Goal: Communication & Community: Participate in discussion

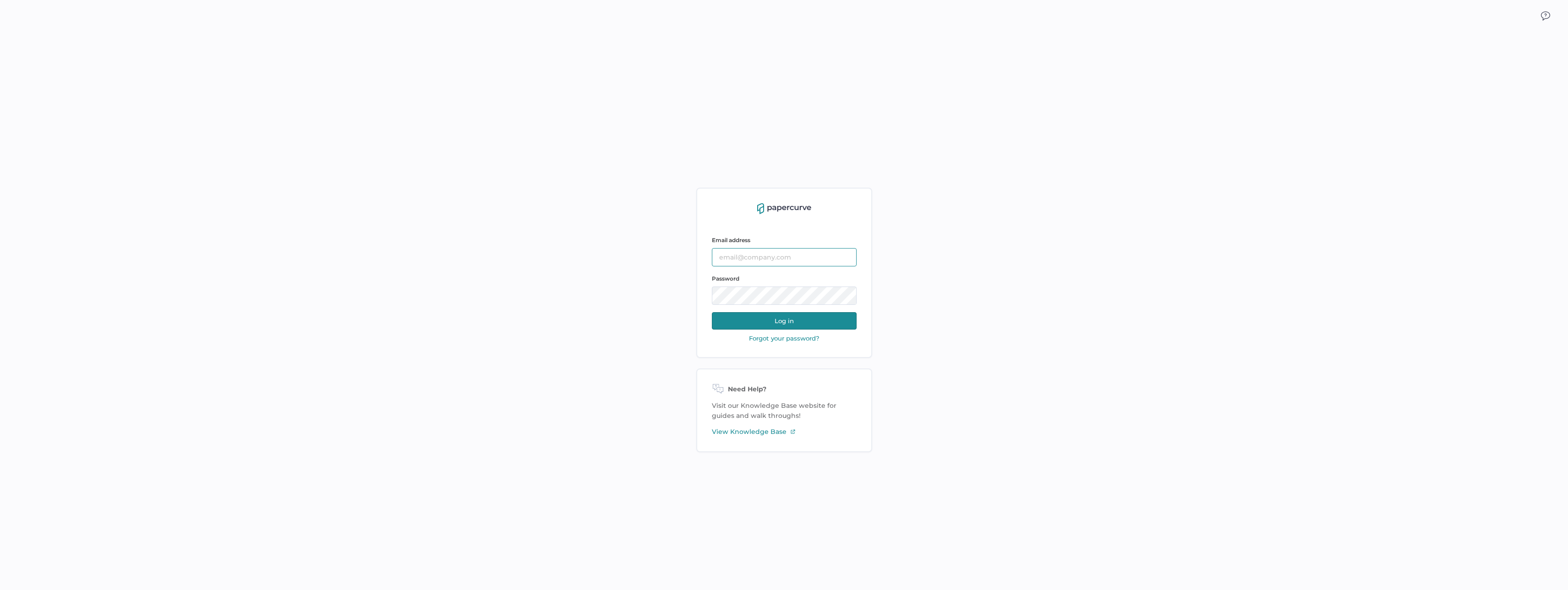
type input "tania.dmytrasz@fresenius-kabi.com"
click at [761, 324] on button "Log in" at bounding box center [784, 321] width 145 height 17
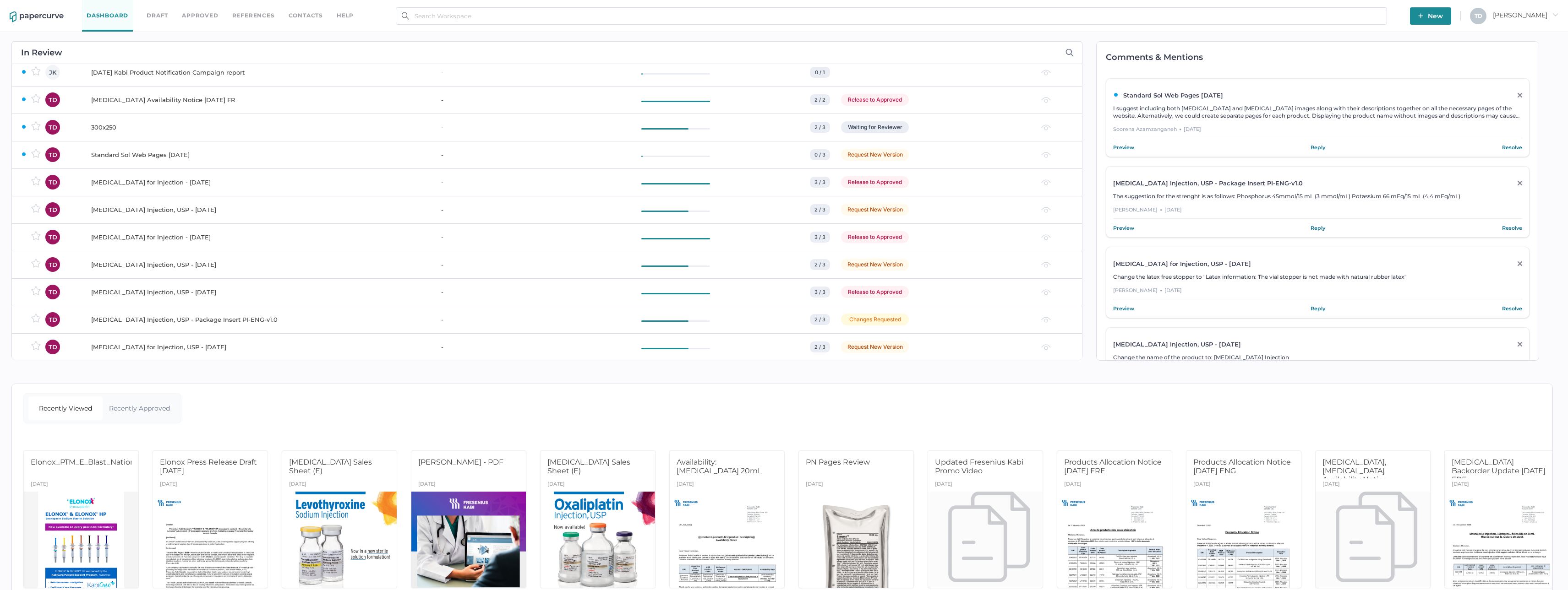
scroll to position [366, 0]
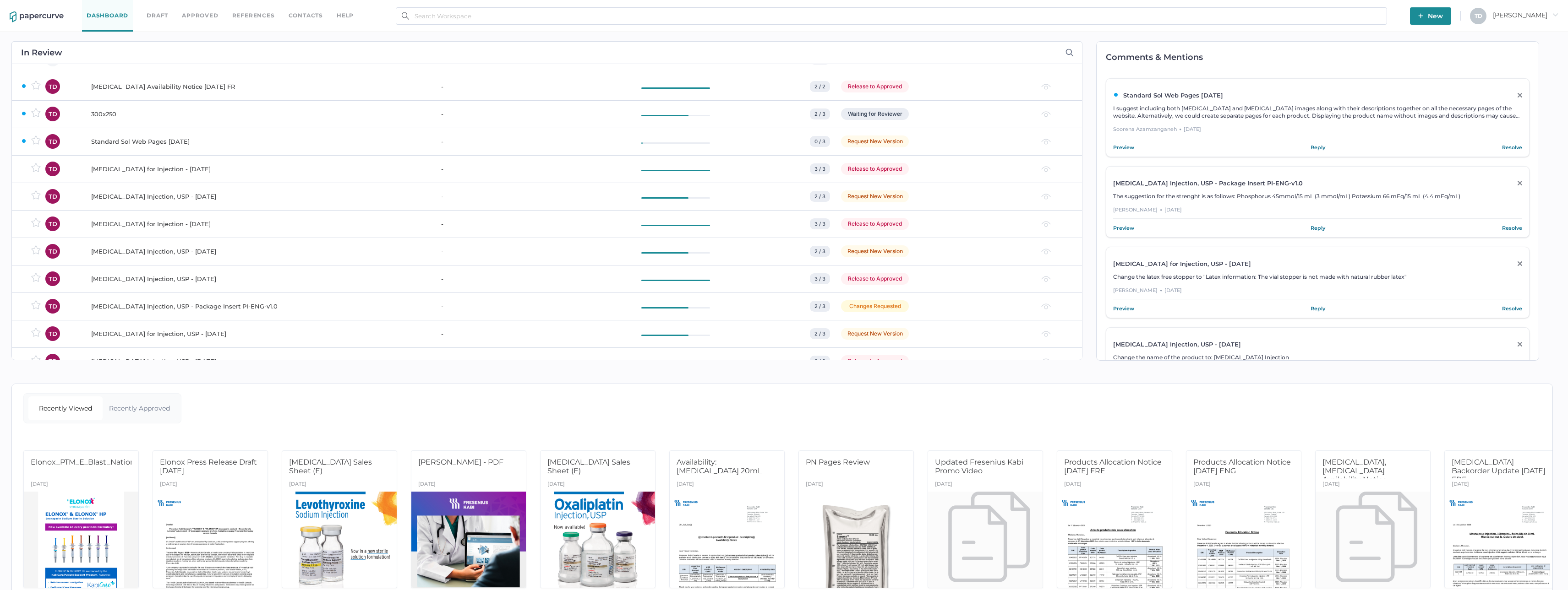
click at [480, 113] on td "-" at bounding box center [532, 114] width 200 height 27
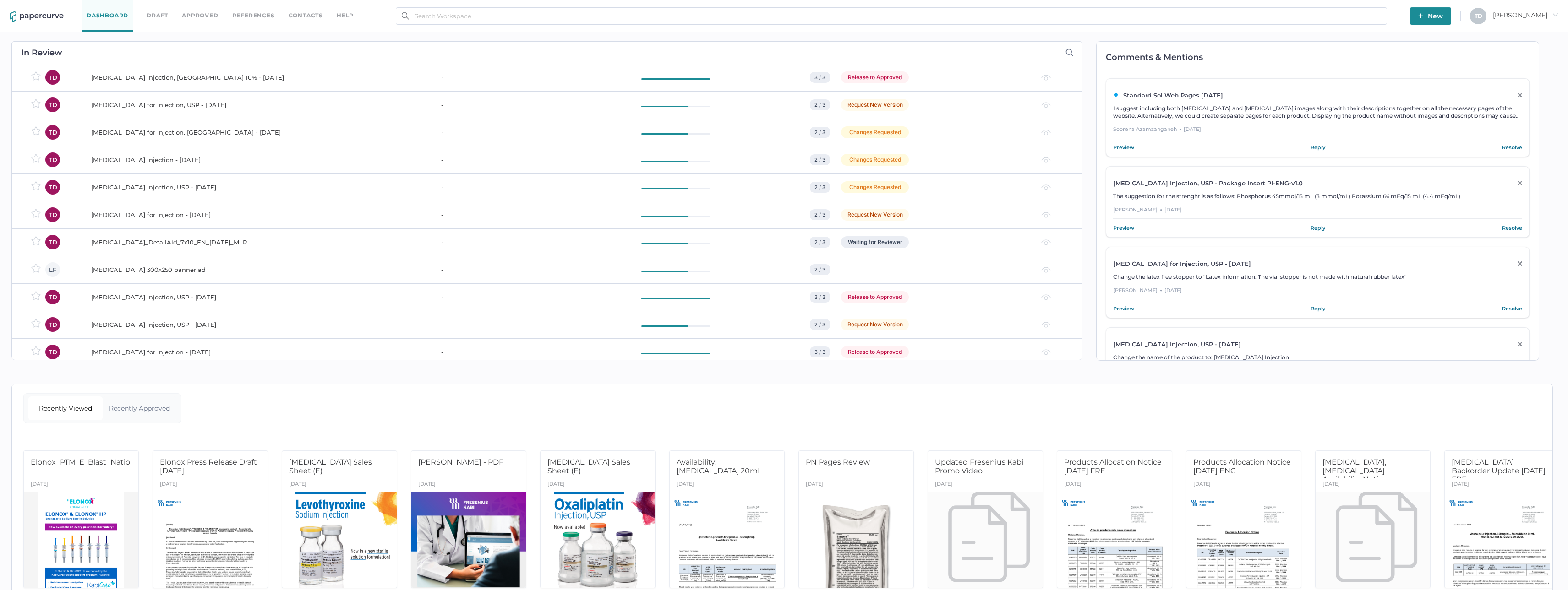
scroll to position [1603, 0]
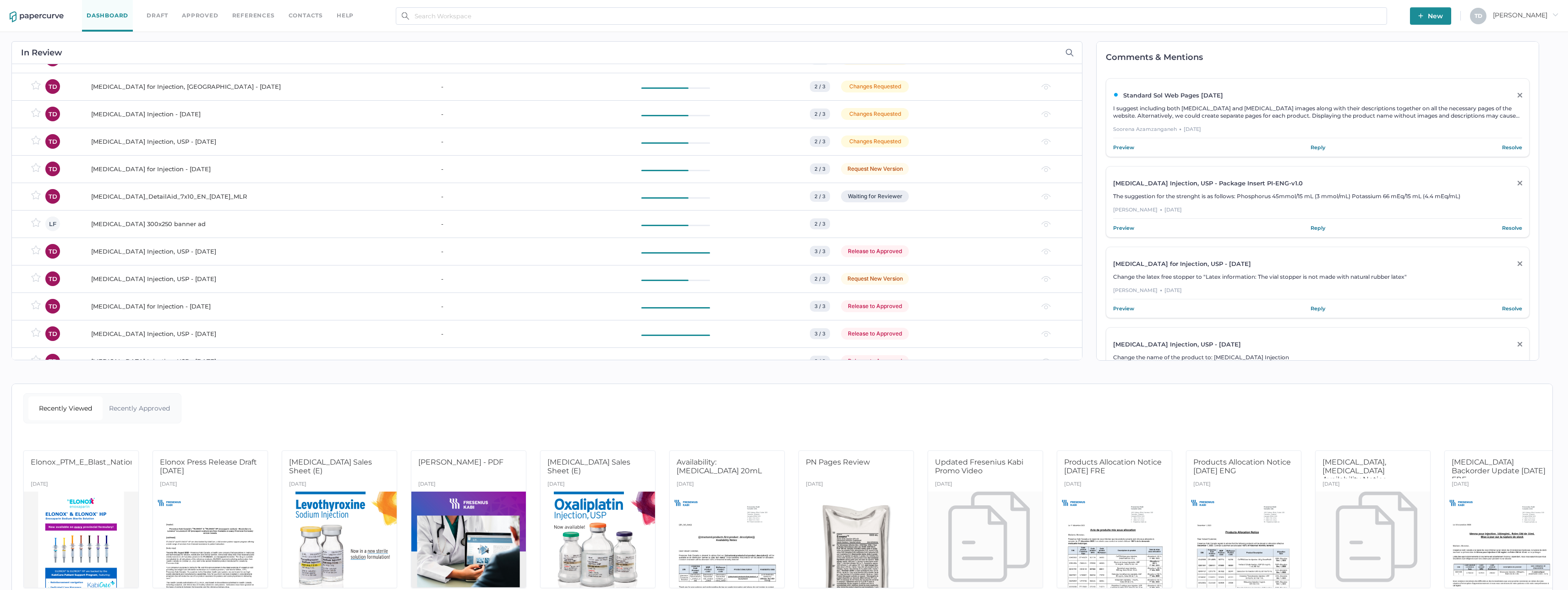
click at [279, 225] on div "Iodixanol 300x250 banner ad" at bounding box center [260, 224] width 339 height 11
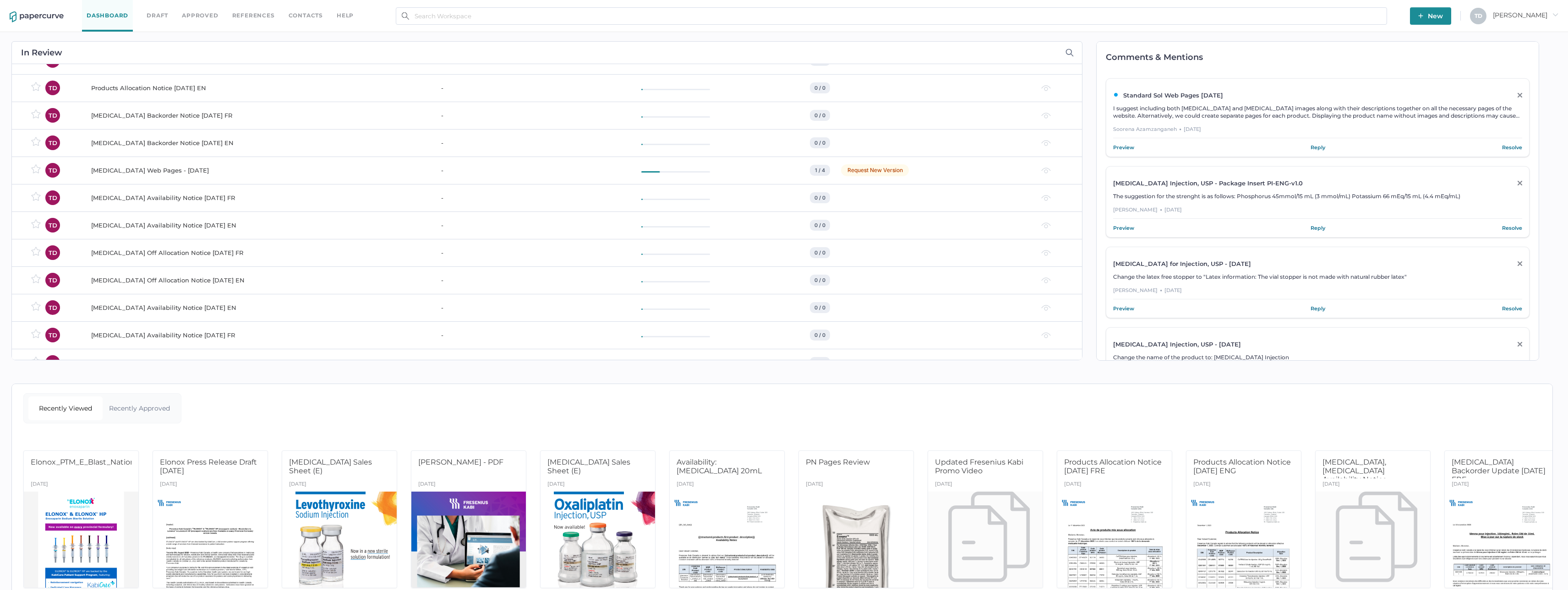
scroll to position [2426, 0]
click at [1275, 117] on span "I suggest including both Sodium Chloride and Dextrose images along with their d…" at bounding box center [1316, 116] width 406 height 22
click at [1130, 145] on link "Preview" at bounding box center [1124, 147] width 21 height 9
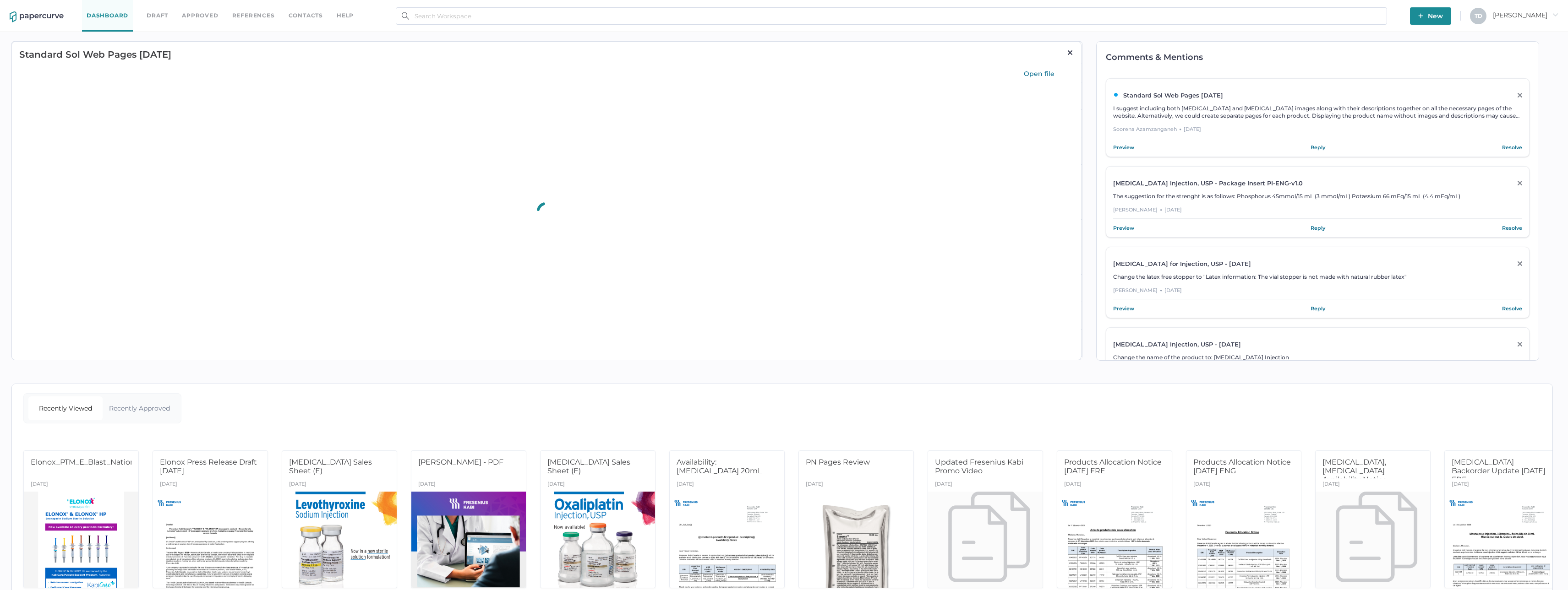
scroll to position [0, 0]
type input "50"
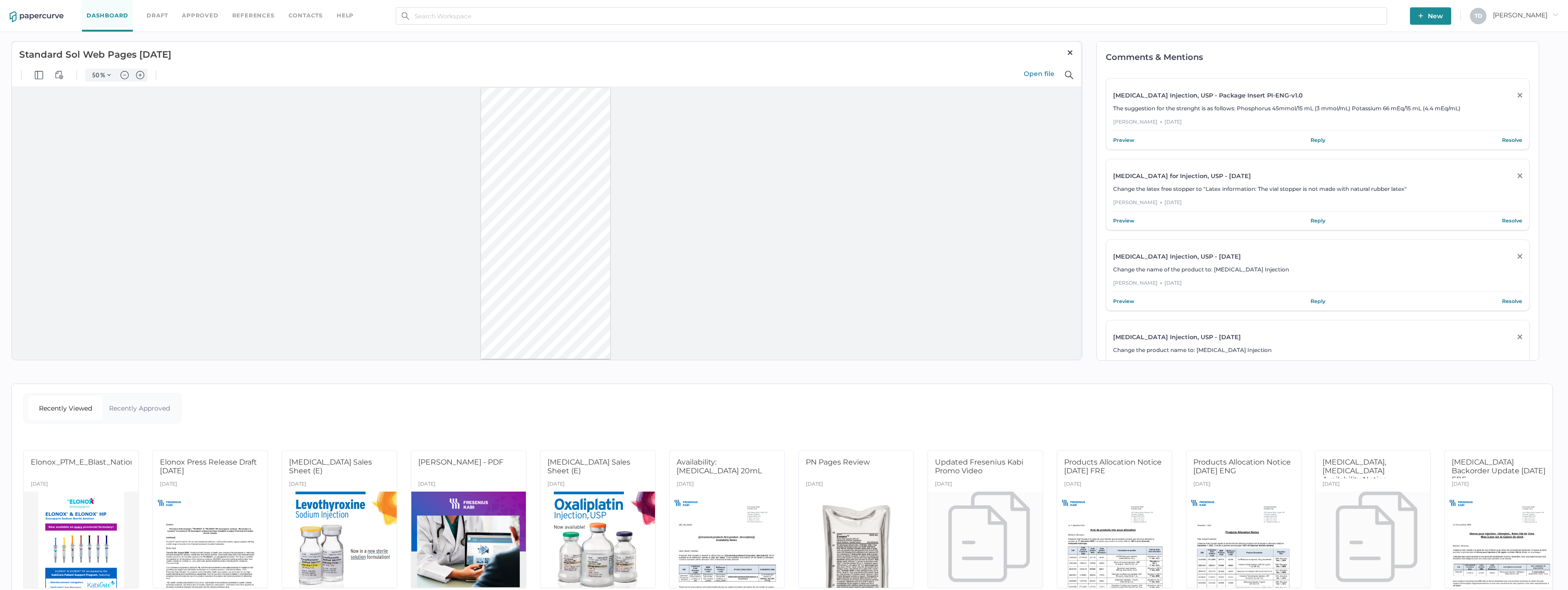
click at [545, 171] on div at bounding box center [546, 223] width 130 height 271
click at [1042, 68] on div at bounding box center [611, 75] width 896 height 23
click at [1038, 74] on link "Open file" at bounding box center [1046, 74] width 46 height 9
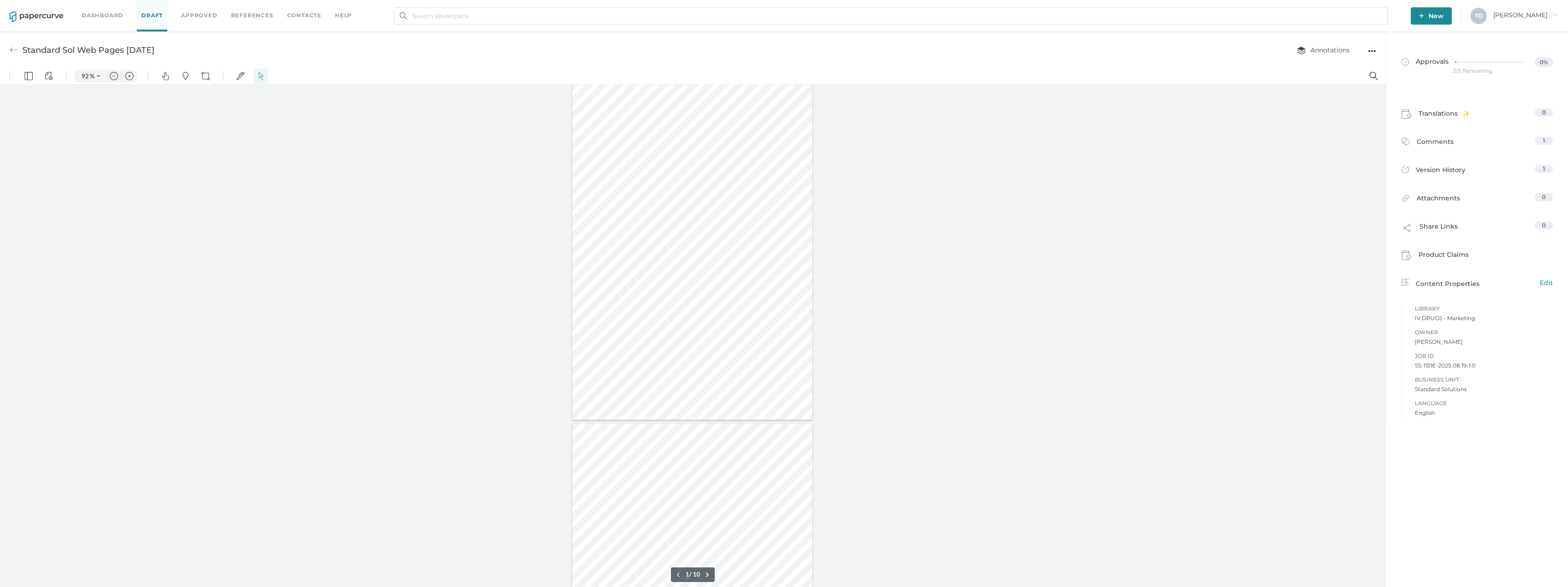
scroll to position [182, 0]
click at [1464, 148] on link "Comments 1" at bounding box center [1478, 143] width 151 height 14
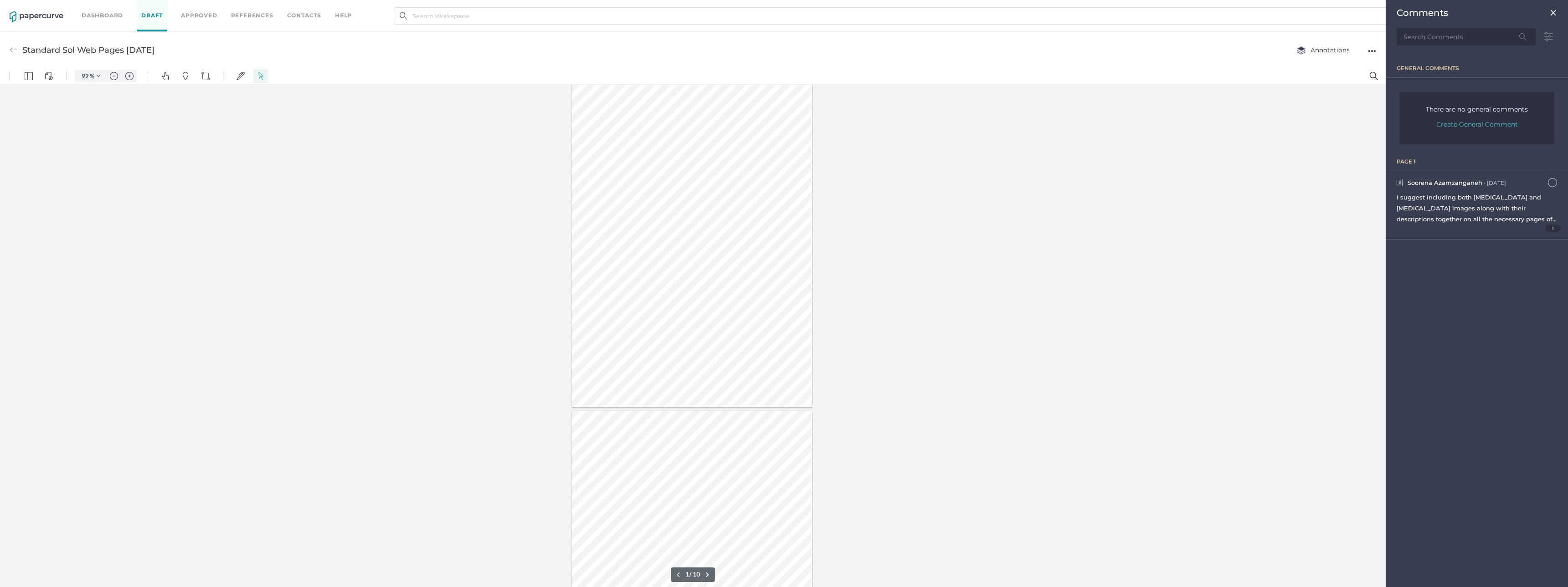
scroll to position [4, 0]
click at [1539, 221] on span "I suggest including both Sodium Chloride and Dextrose images along with their d…" at bounding box center [1477, 230] width 160 height 73
click at [1456, 219] on span "I suggest including both Sodium Chloride and Dextrose images along with their d…" at bounding box center [1477, 230] width 160 height 73
click at [1551, 226] on span "1" at bounding box center [1553, 228] width 16 height 8
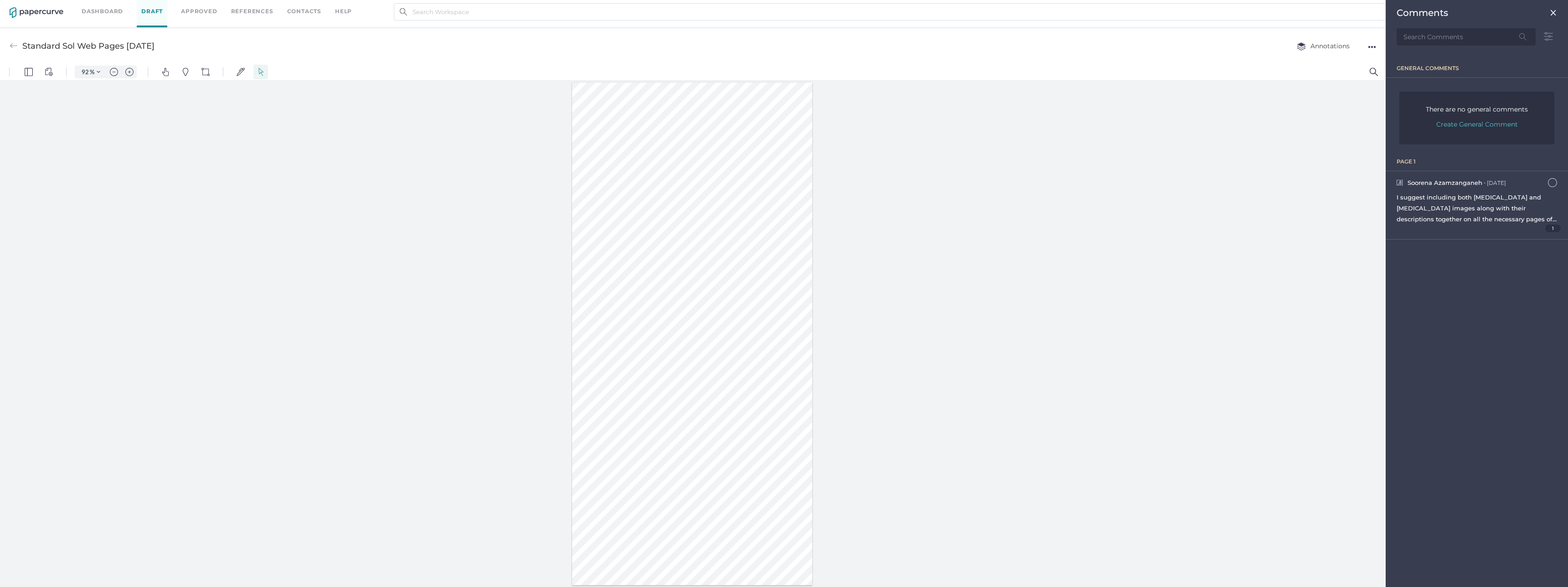
click at [1550, 14] on img at bounding box center [1554, 13] width 7 height 7
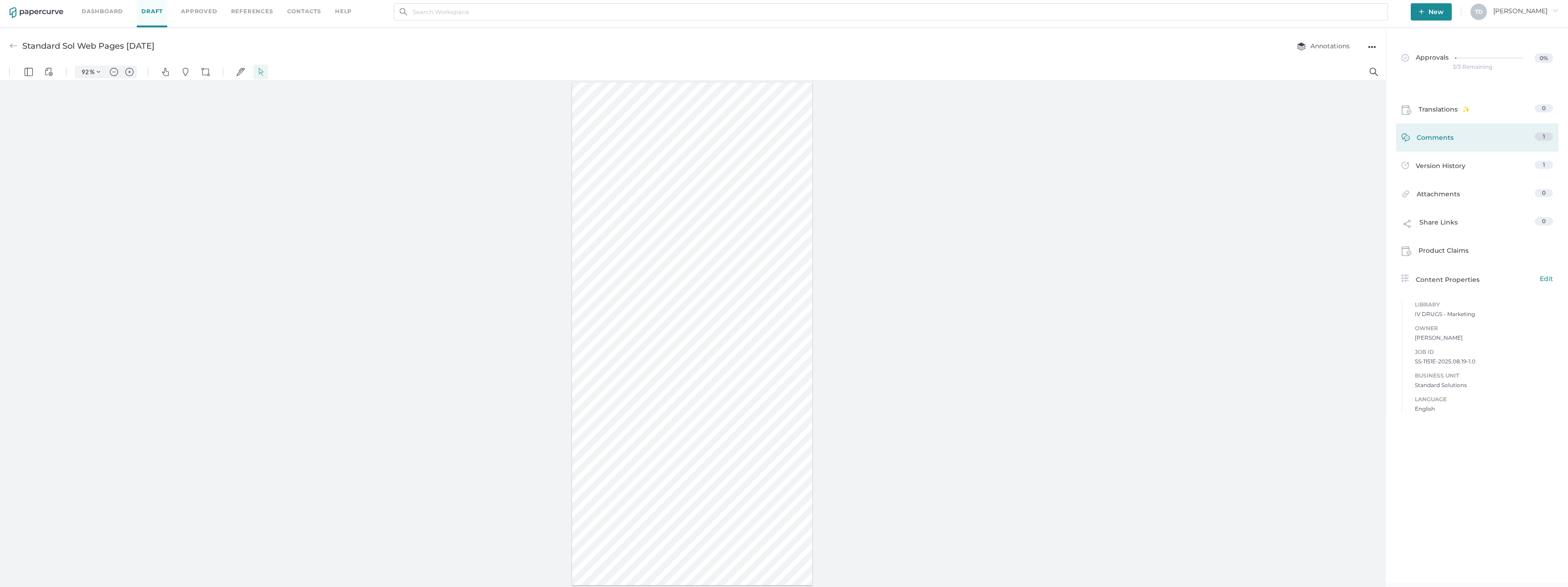
click at [1455, 140] on link "Comments 1" at bounding box center [1478, 140] width 151 height 14
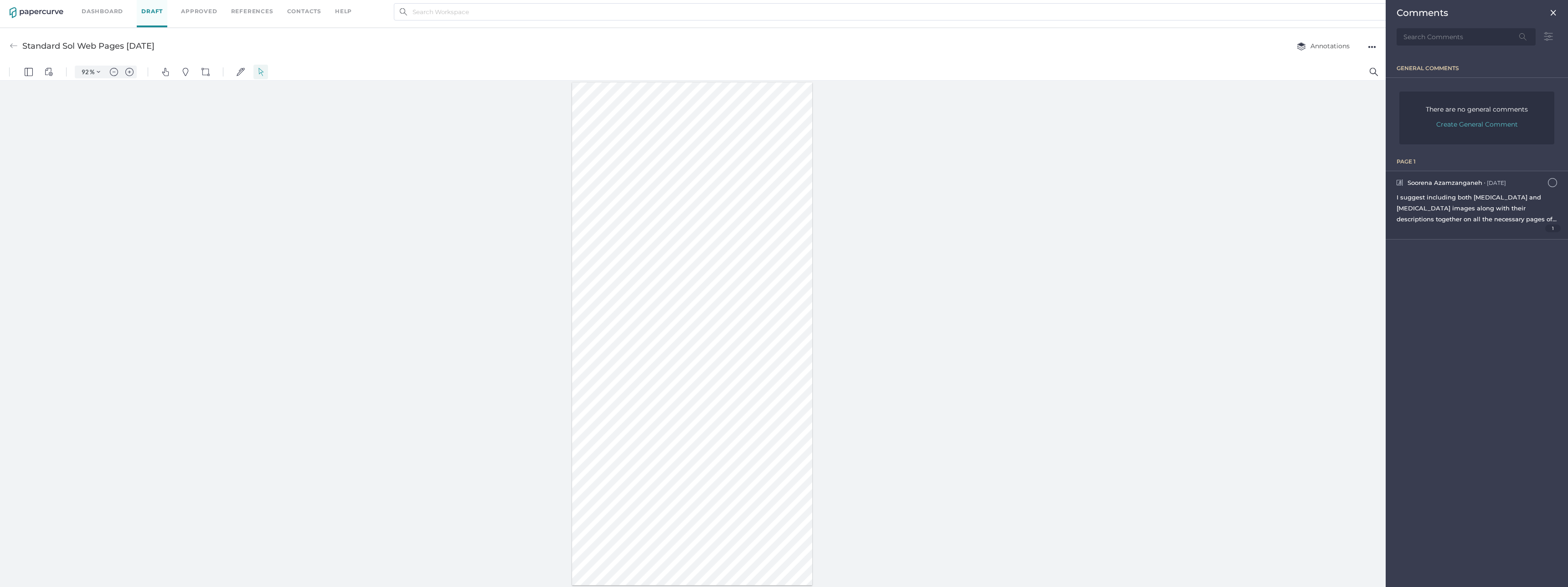
click at [1443, 182] on span "Soorena Azamzanganeh" at bounding box center [1445, 183] width 75 height 7
click at [1436, 193] on div "I suggest including both Sodium Chloride and Dextrose images along with their d…" at bounding box center [1477, 208] width 161 height 33
click at [1434, 215] on div "I suggest including both Sodium Chloride and Dextrose images along with their d…" at bounding box center [1477, 208] width 161 height 33
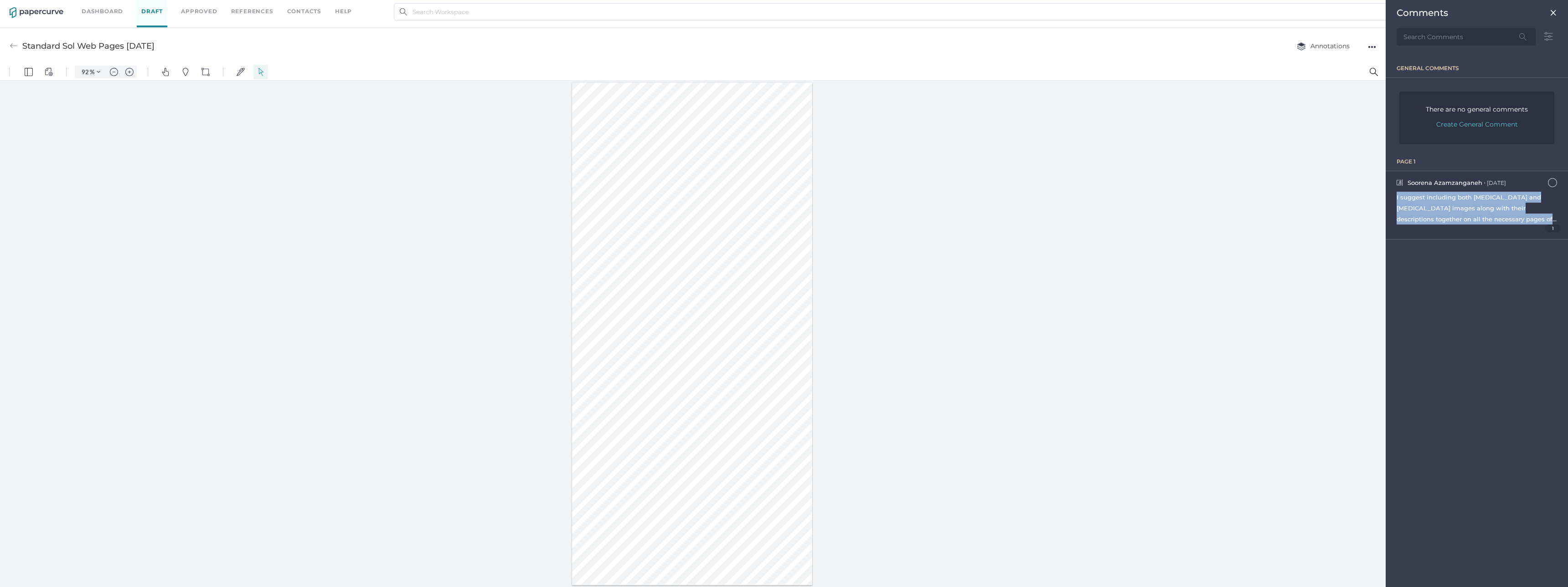
click at [1551, 228] on span "1" at bounding box center [1553, 228] width 16 height 8
click at [1463, 213] on div "I suggest including both Sodium Chloride and Dextrose images along with their d…" at bounding box center [1477, 208] width 161 height 33
click at [1441, 267] on div "Comments general comments There are no general comments Create General Comment …" at bounding box center [1477, 293] width 182 height 587
type input "2"
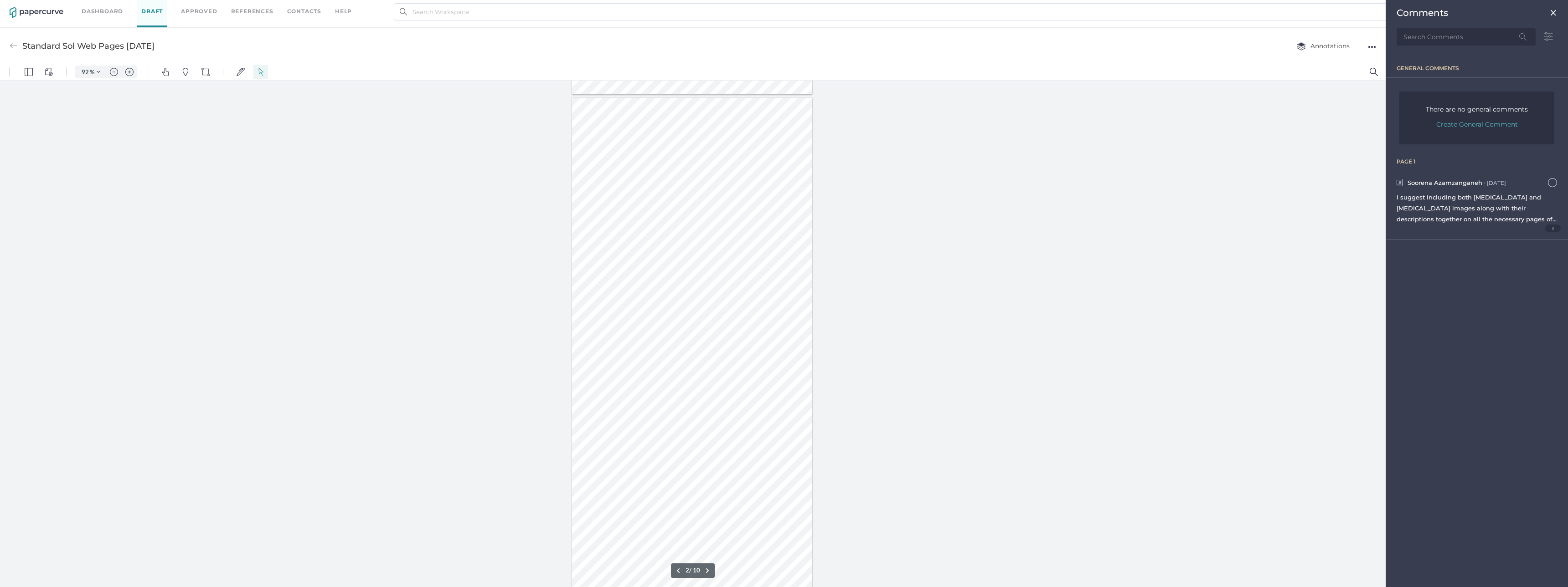
scroll to position [501, 0]
click at [1553, 226] on span "1" at bounding box center [1553, 228] width 16 height 8
drag, startPoint x: 1520, startPoint y: 203, endPoint x: 1469, endPoint y: 177, distance: 57.2
click at [1459, 184] on span "Soorena Azamzanganeh" at bounding box center [1445, 183] width 75 height 7
click at [1502, 122] on span "Create General Comment" at bounding box center [1477, 124] width 82 height 13
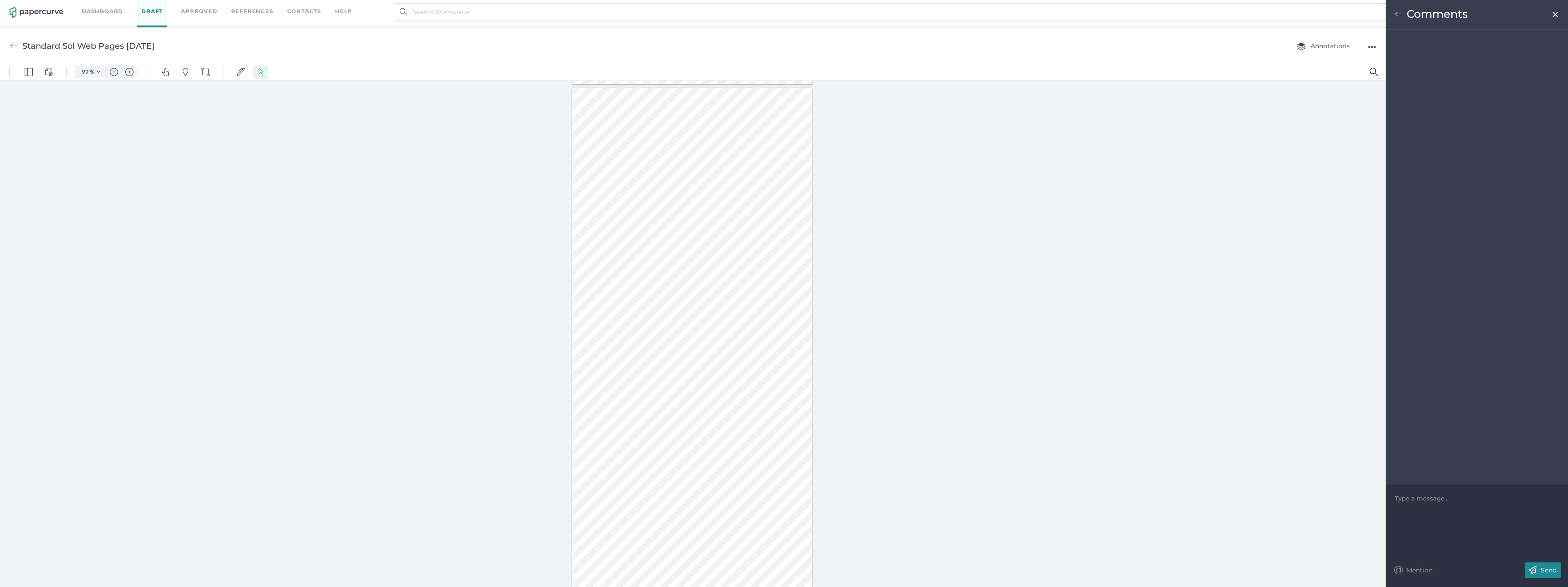
drag, startPoint x: 1403, startPoint y: 15, endPoint x: 1396, endPoint y: 16, distance: 7.1
click at [1401, 15] on div "Comments" at bounding box center [1477, 15] width 182 height 30
click at [1396, 16] on img at bounding box center [1399, 14] width 7 height 7
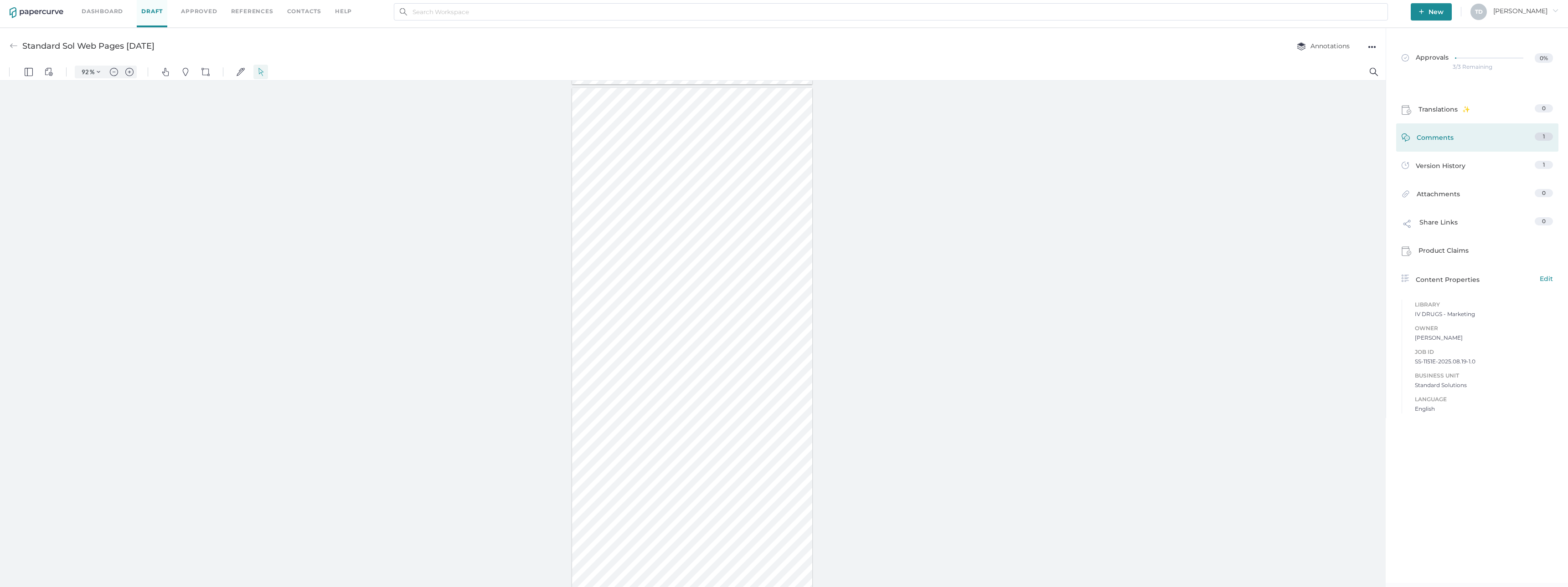
click at [1466, 141] on link "Comments 1" at bounding box center [1478, 140] width 151 height 14
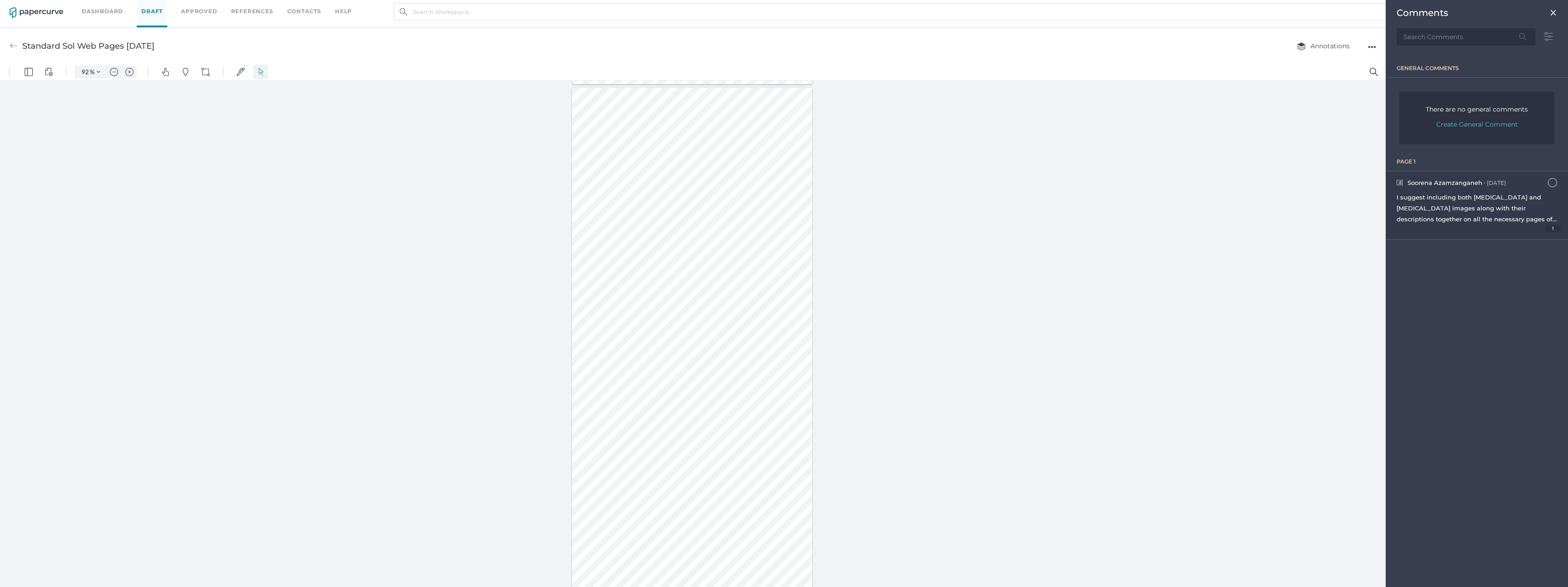
click at [1547, 228] on span "1" at bounding box center [1553, 228] width 16 height 8
click at [1547, 227] on span "1" at bounding box center [1553, 228] width 16 height 8
click at [1553, 10] on img at bounding box center [1554, 13] width 7 height 7
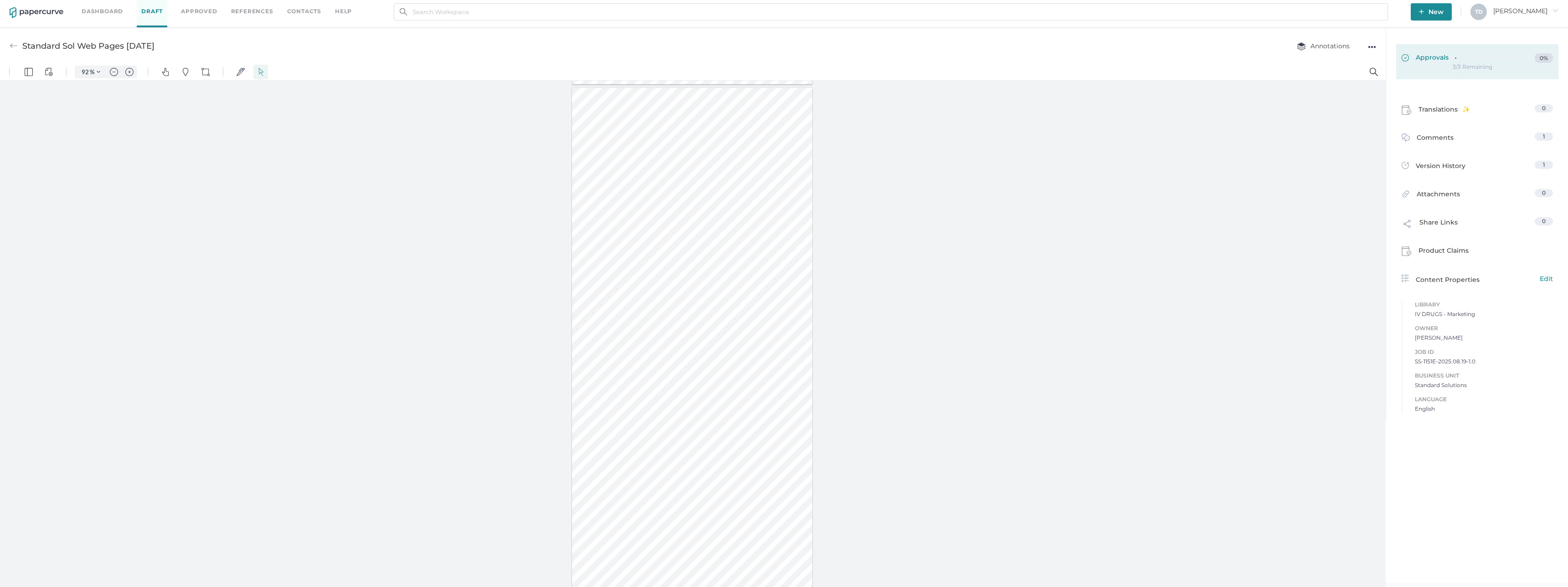
click at [1431, 67] on link "Approvals 0%" at bounding box center [1478, 61] width 162 height 35
click at [1443, 146] on span "Comments" at bounding box center [1435, 143] width 37 height 14
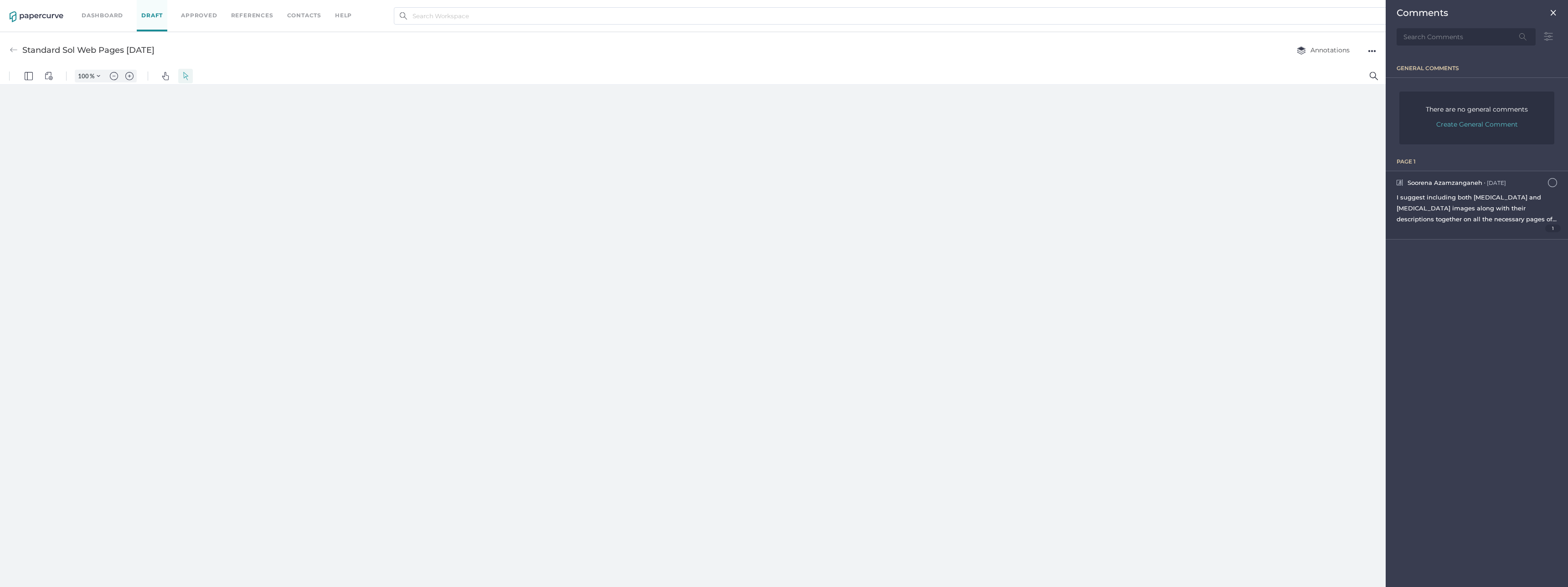
scroll to position [4, 0]
click at [1420, 208] on span "I suggest including both Sodium Chloride and Dextrose images along with their d…" at bounding box center [1477, 230] width 160 height 73
type input "136"
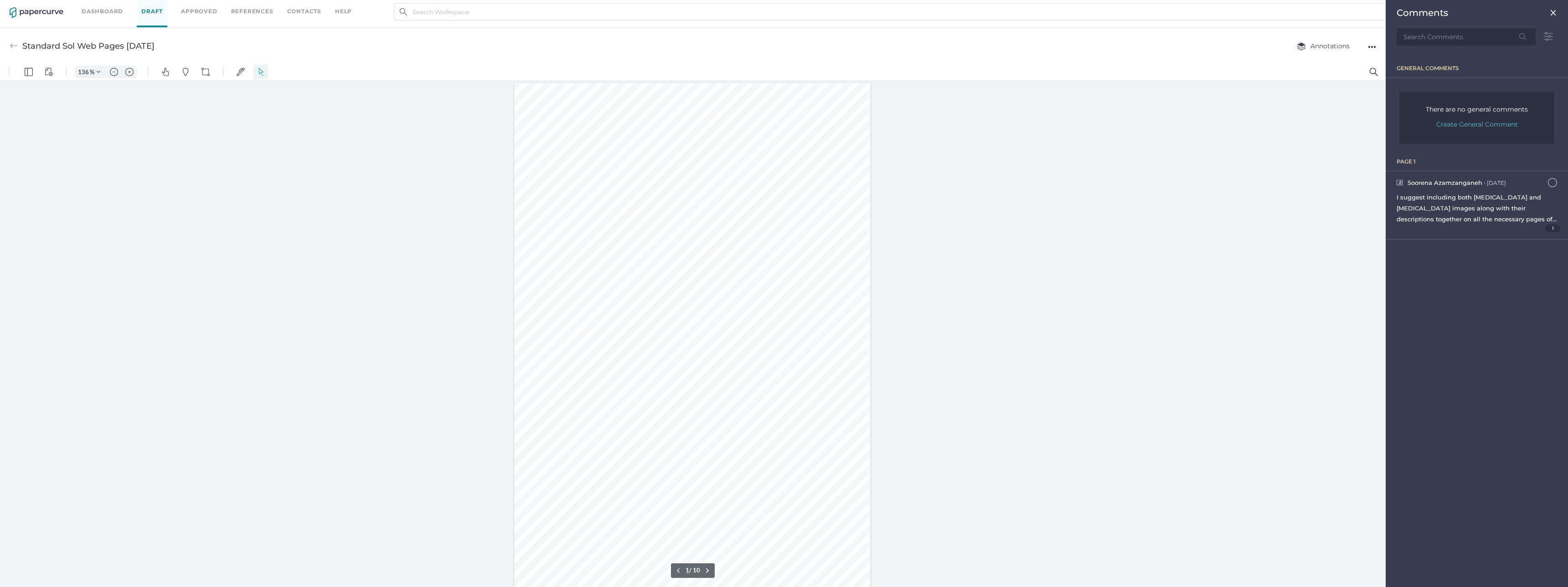
scroll to position [1, 0]
click at [552, 475] on div at bounding box center [692, 455] width 357 height 747
click at [553, 462] on div at bounding box center [692, 455] width 357 height 747
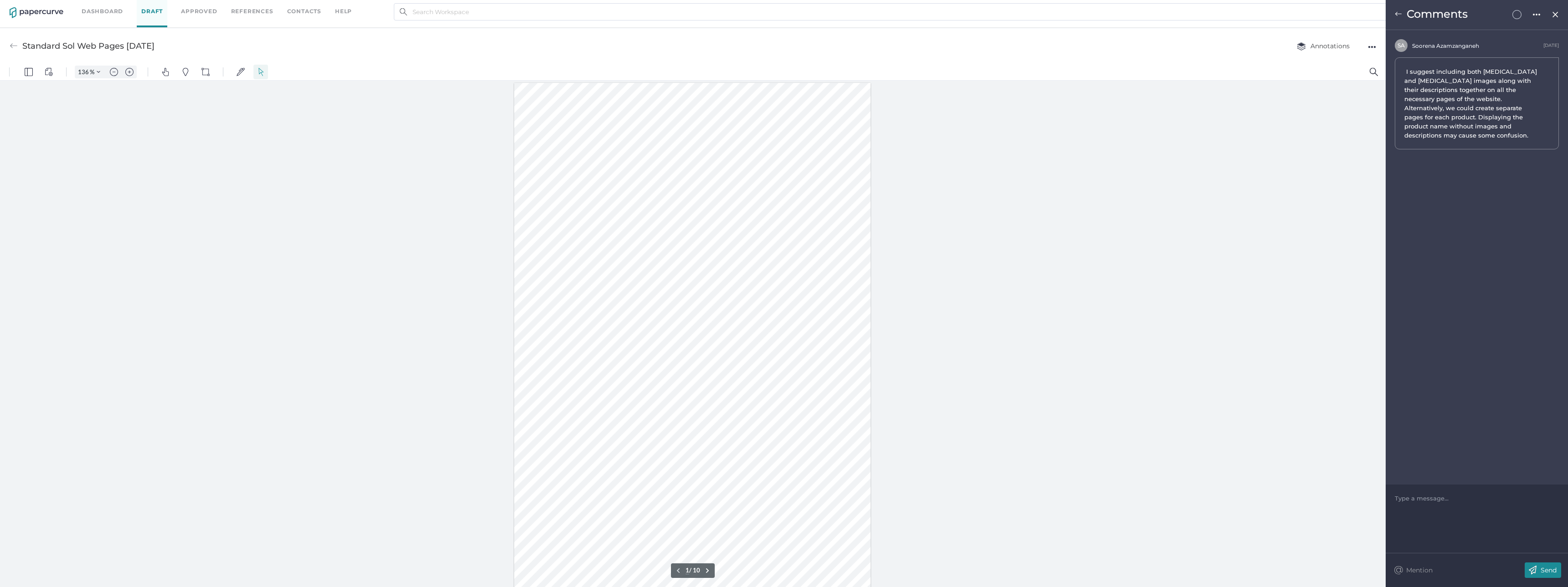
click at [1432, 501] on div at bounding box center [1477, 498] width 164 height 9
click at [1423, 504] on div "Type a message..." at bounding box center [1477, 498] width 164 height 27
click at [1415, 495] on div at bounding box center [1477, 498] width 164 height 9
click at [1416, 574] on p "Mention" at bounding box center [1419, 570] width 26 height 8
click at [1551, 565] on div "Send" at bounding box center [1543, 570] width 36 height 15
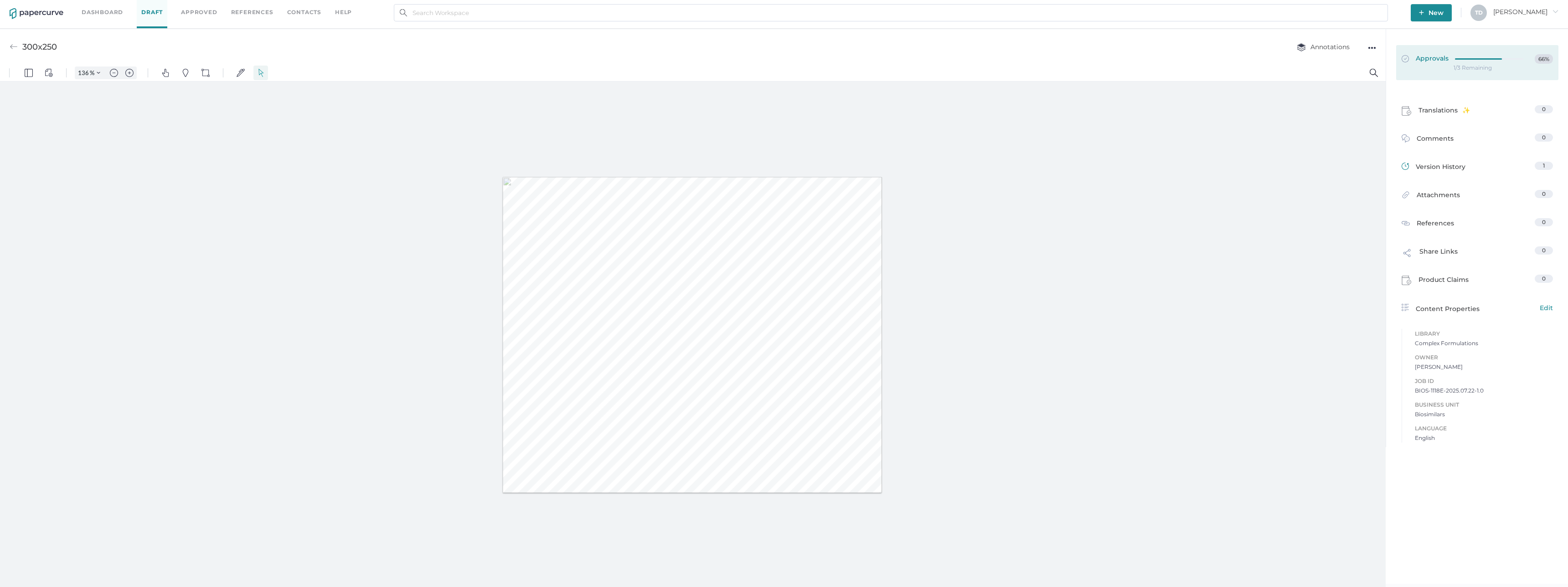
scroll to position [4, 0]
click at [1478, 53] on div at bounding box center [1492, 57] width 74 height 7
click at [1436, 76] on link "Approvals 66%" at bounding box center [1478, 66] width 162 height 35
